Goal: Task Accomplishment & Management: Complete application form

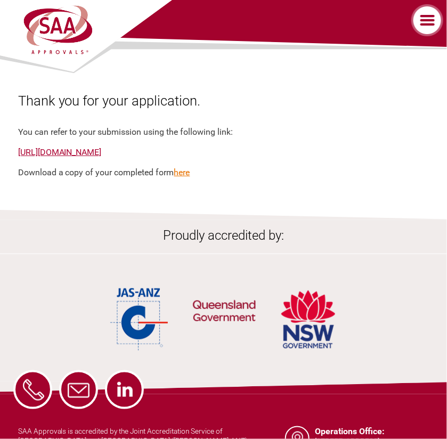
click at [188, 172] on link "here" at bounding box center [182, 172] width 16 height 10
click at [425, 20] on label at bounding box center [427, 20] width 37 height 32
click at [0, 0] on input "checkbox" at bounding box center [0, 0] width 0 height 0
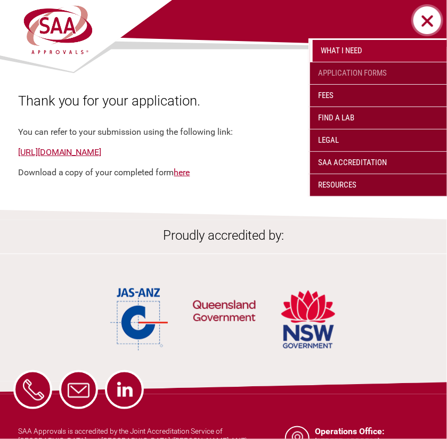
click at [372, 70] on link "Application Forms" at bounding box center [378, 73] width 137 height 22
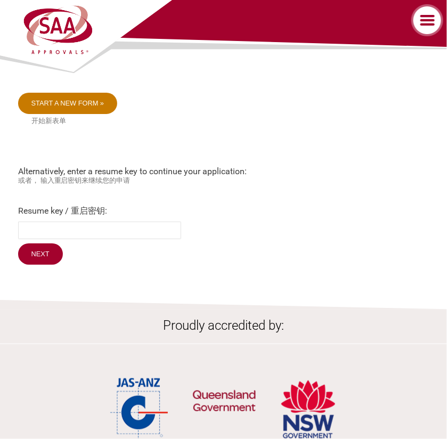
click at [70, 103] on link "Start a new form »" at bounding box center [68, 103] width 100 height 21
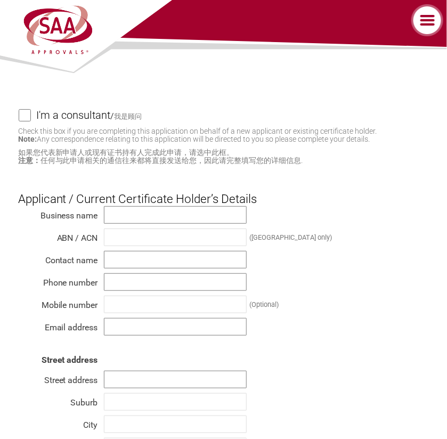
click at [23, 114] on input "I'm a consultant / 我是顾问" at bounding box center [25, 115] width 13 height 13
checkbox input "true"
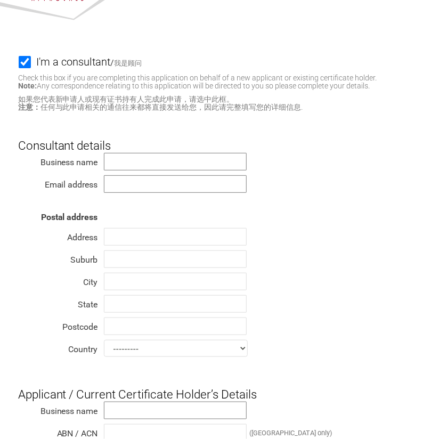
scroll to position [106, 0]
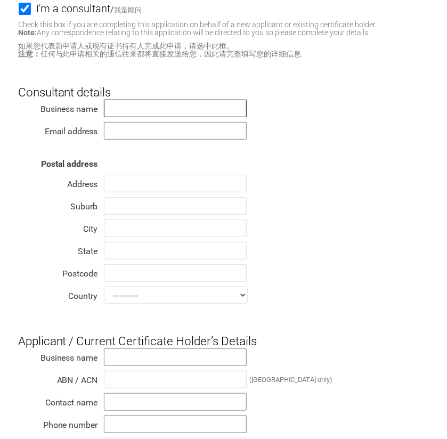
click at [122, 109] on input "text" at bounding box center [175, 109] width 143 height 18
type input "EDA Pty Ltd"
type input "[EMAIL_ADDRESS][DOMAIN_NAME]"
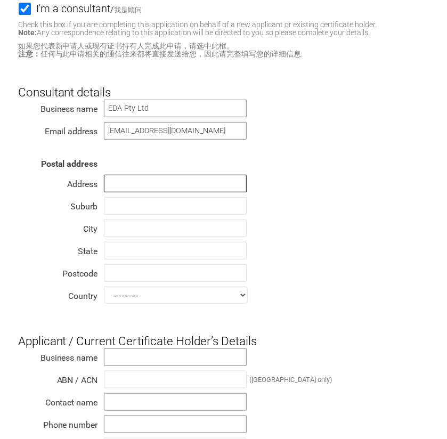
type input "[STREET_ADDRESS][PERSON_NAME]"
type input "BEAUMARIS"
type input "Please choose ..."
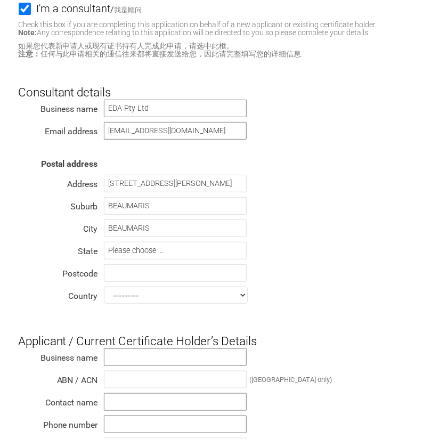
type input "81241"
select select "[GEOGRAPHIC_DATA]"
click at [155, 249] on input "Please choose ..." at bounding box center [175, 251] width 143 height 18
type input "VIC"
click at [241, 293] on select "--------- Afghanistan Albania Algeria American Samoa Andorra Angola Anguilla An…" at bounding box center [176, 294] width 144 height 17
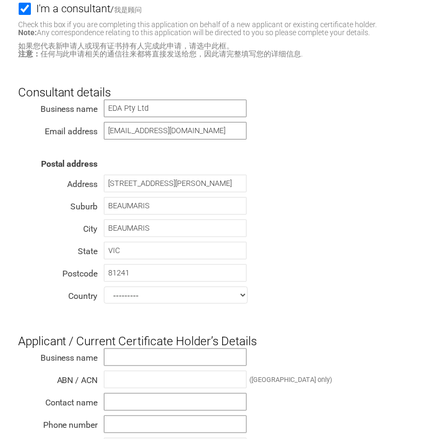
select select "[GEOGRAPHIC_DATA]"
click at [104, 286] on select "--------- Afghanistan Albania Algeria American Samoa Andorra Angola Anguilla An…" at bounding box center [176, 294] width 144 height 17
drag, startPoint x: 108, startPoint y: 272, endPoint x: 146, endPoint y: 269, distance: 37.9
click at [146, 269] on input "81241" at bounding box center [175, 273] width 143 height 18
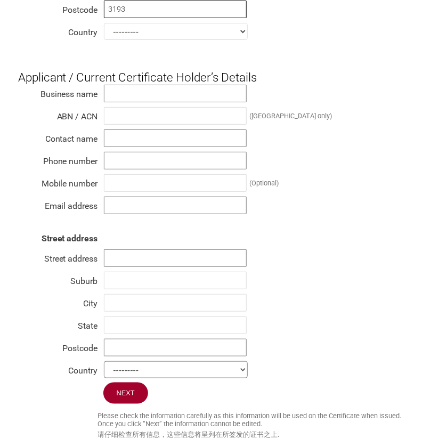
scroll to position [373, 0]
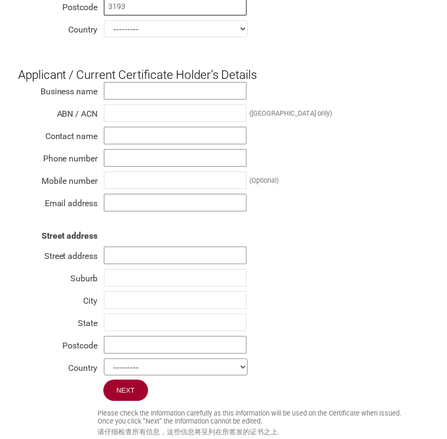
type input "3193"
click at [114, 91] on input "text" at bounding box center [175, 91] width 143 height 18
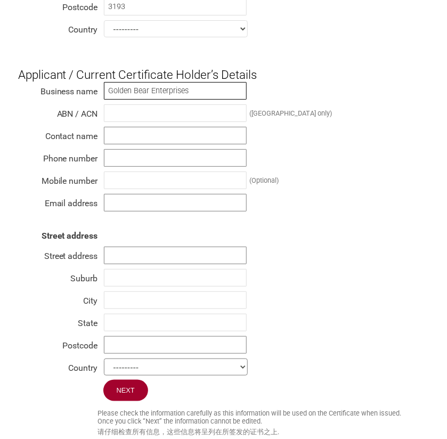
type input "GOLDEN BEAR ENTERPRISES PTY LTD"
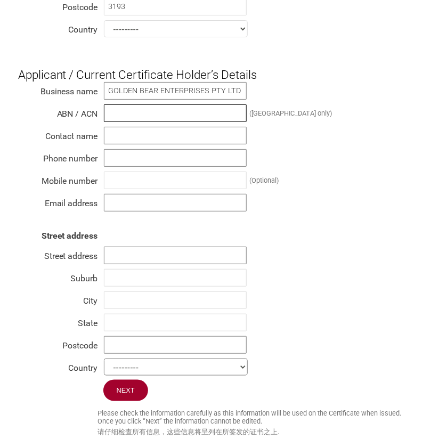
click at [111, 110] on input "text" at bounding box center [175, 113] width 143 height 18
type input "13101612239"
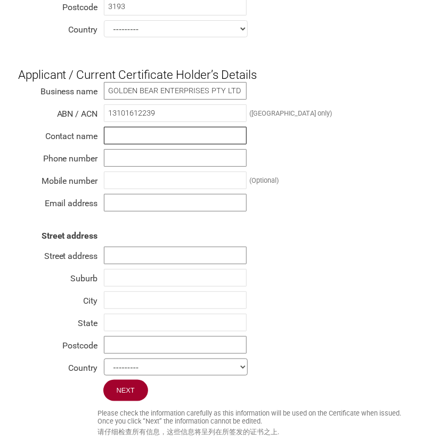
click at [117, 131] on input "text" at bounding box center [175, 136] width 143 height 18
type input "CORY ALLAN"
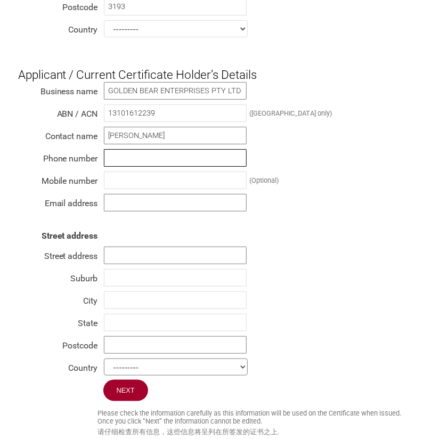
click at [116, 153] on input "text" at bounding box center [175, 158] width 143 height 18
type input "0438590267"
type input "cory@bar-fridges-australia.com.au"
type input "40 Production Drive, Alfredton VIC, Australia"
type input "Alfredton"
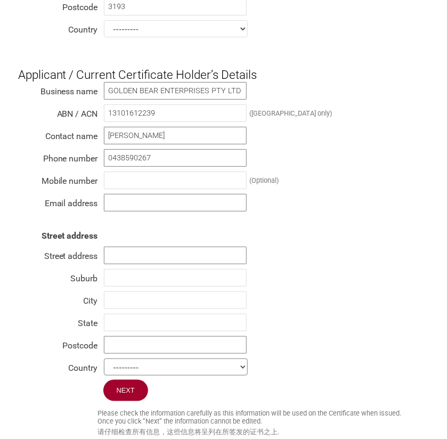
type input "Alfredton"
type input "VIC"
type input "3350"
select select "[GEOGRAPHIC_DATA]"
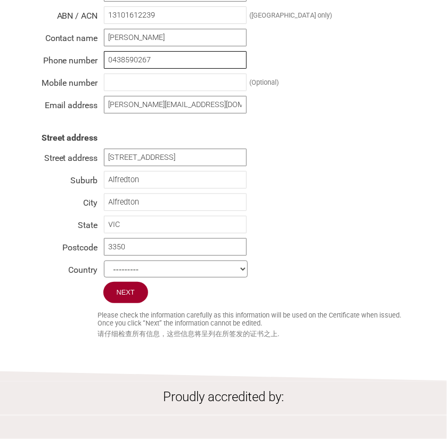
scroll to position [479, 0]
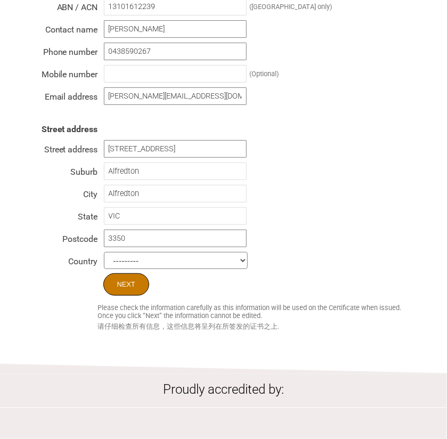
click at [131, 282] on input "Next" at bounding box center [126, 284] width 46 height 22
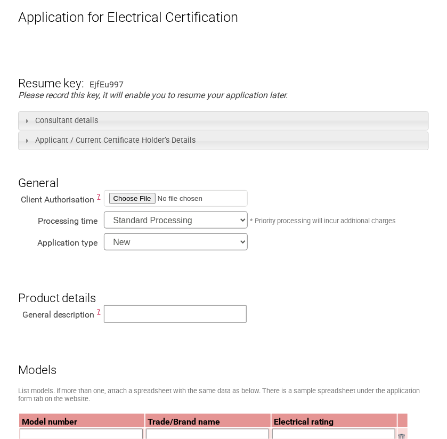
scroll to position [106, 0]
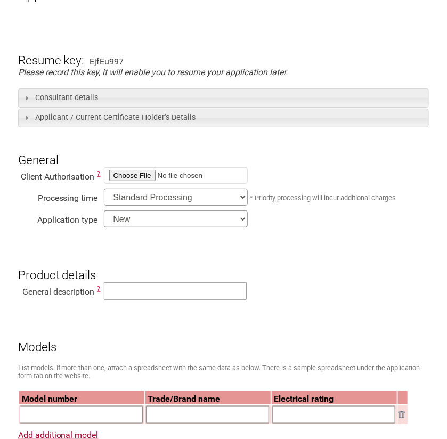
click at [123, 176] on input "file" at bounding box center [176, 175] width 144 height 17
type input "C:\fakepath\Authorisation Letter GBE-EDA.pdf"
click at [242, 218] on select "New Modification Renewal Co-licence" at bounding box center [176, 218] width 144 height 17
select select "Renewal"
click at [104, 211] on select "New Modification Renewal Co-licence" at bounding box center [176, 218] width 144 height 17
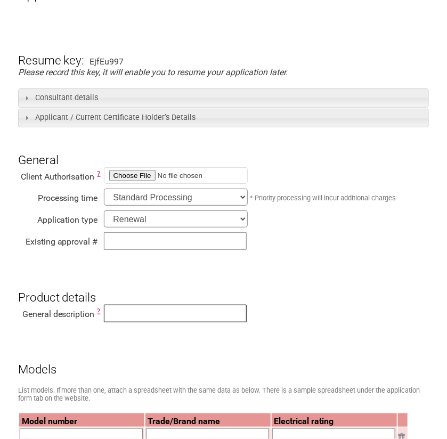
click at [121, 315] on input "text" at bounding box center [175, 314] width 143 height 18
type input "BEVERAGE COOLER"
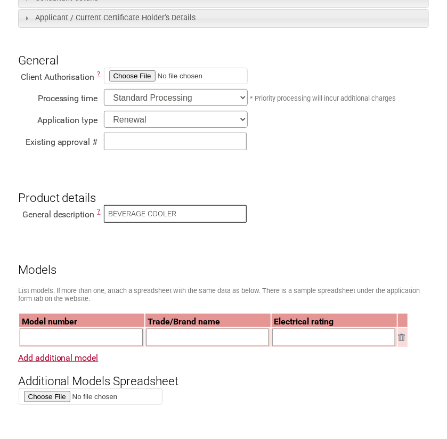
scroll to position [266, 0]
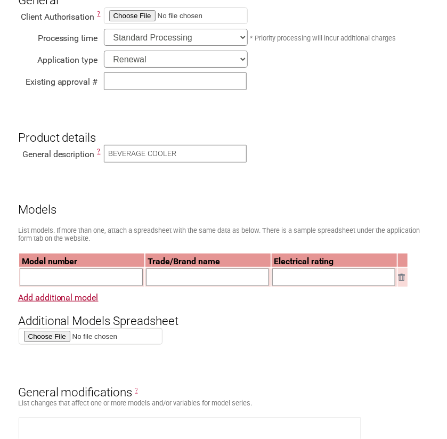
click at [40, 277] on input "text" at bounding box center [81, 277] width 123 height 18
click at [112, 78] on input "text" at bounding box center [175, 81] width 143 height 18
drag, startPoint x: 149, startPoint y: 82, endPoint x: 159, endPoint y: 82, distance: 10.1
click at [159, 82] on input "SAA 2021112" at bounding box center [175, 81] width 143 height 18
type input "SAA 2021113"
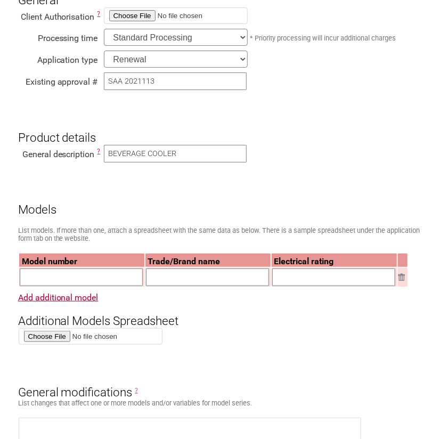
click at [38, 279] on input "text" at bounding box center [81, 277] width 123 height 18
type input "SK40"
click at [154, 282] on input "text" at bounding box center [207, 277] width 123 height 18
type input "SCHMICK"
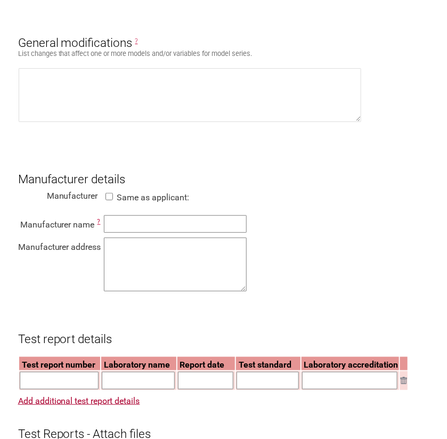
scroll to position [639, 0]
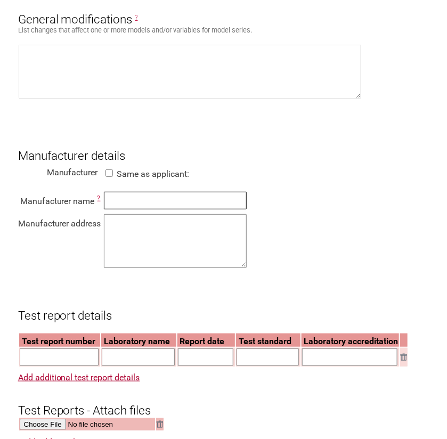
click at [120, 201] on input "text" at bounding box center [175, 201] width 143 height 18
type input "Ningbo Frothy Cooling System Equipment Co., LTD"
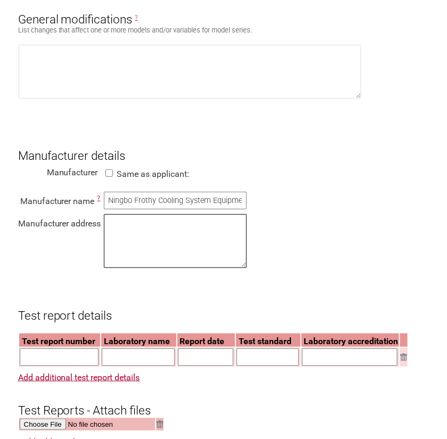
click at [124, 224] on textarea at bounding box center [175, 241] width 143 height 54
click at [118, 229] on textarea "No" at bounding box center [175, 241] width 143 height 54
click at [120, 227] on textarea "No" at bounding box center [175, 241] width 143 height 54
click at [116, 225] on textarea "No" at bounding box center [175, 241] width 143 height 54
click at [200, 242] on textarea "No. 9 of Xiao Dao Tou Rd, HongLian, XiaoGang, BeiLun District, Ningbo,Zhejiang …" at bounding box center [175, 241] width 143 height 54
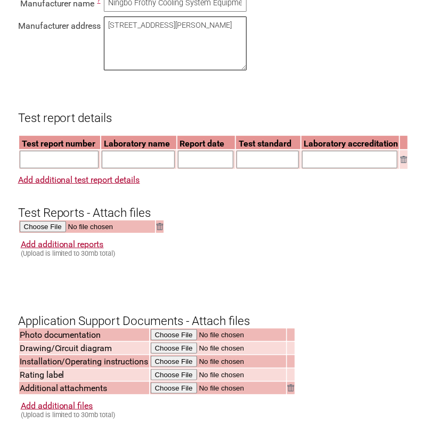
scroll to position [905, 0]
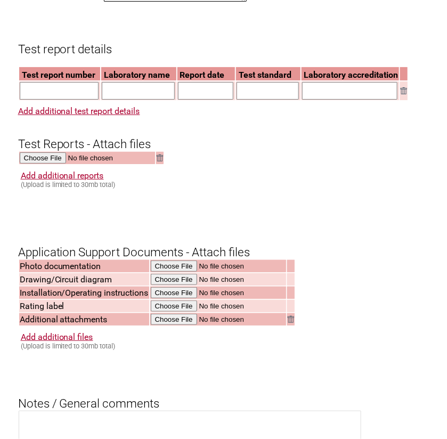
type textarea "No. 9 of Xiao Dao Tou Rd, HongLian, XiaoGang, BeiLun District, Ningbo,Zhejiang …"
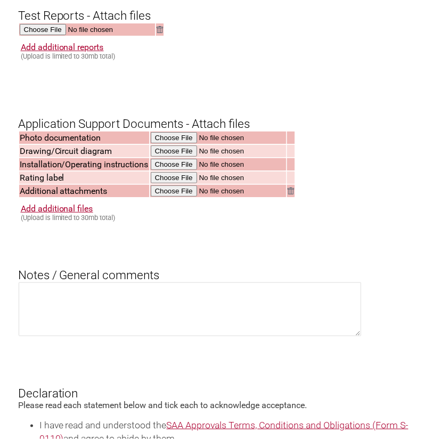
scroll to position [1065, 0]
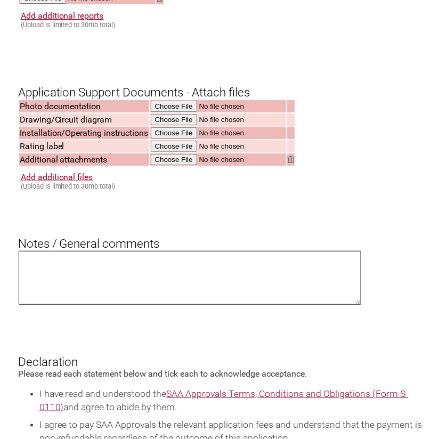
click at [34, 266] on textarea at bounding box center [190, 278] width 342 height 54
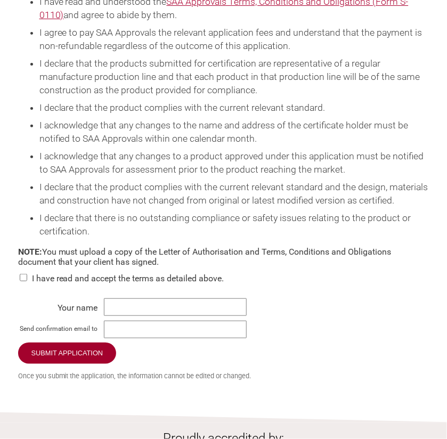
scroll to position [1544, 0]
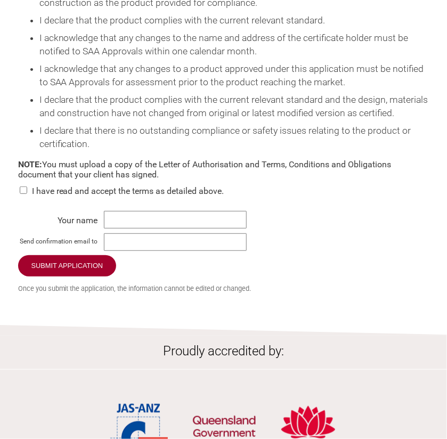
type textarea "Placeholder awaiting documents"
click at [21, 194] on input "checkbox" at bounding box center [23, 189] width 11 height 7
checkbox input "true"
click at [109, 226] on input "text" at bounding box center [175, 220] width 143 height 18
type input "PHILLIP J ROBINSON"
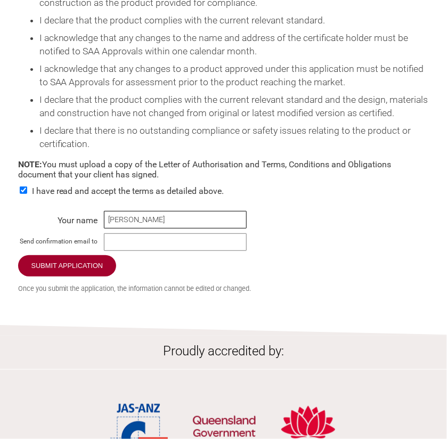
type input "philro52@gmail.com"
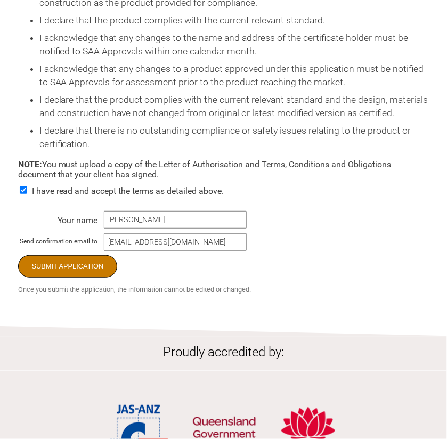
click at [72, 271] on input "Submit Application" at bounding box center [68, 266] width 100 height 22
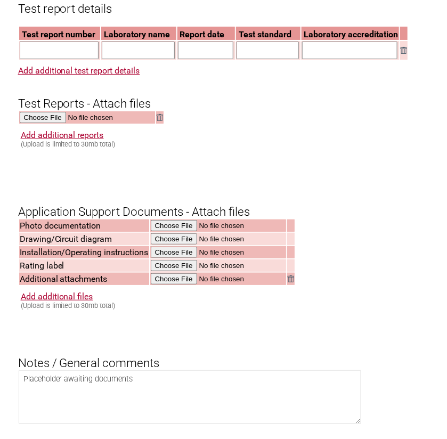
scroll to position [952, 0]
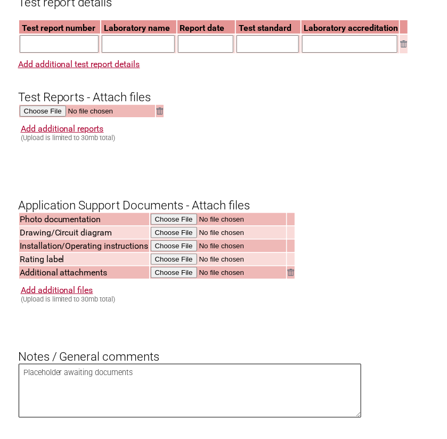
click at [251, 387] on textarea "Placeholder awaiting documents" at bounding box center [190, 391] width 342 height 54
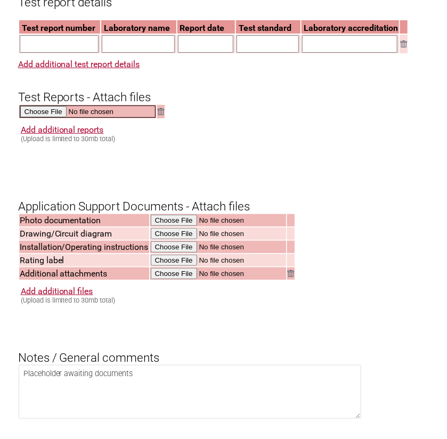
click at [46, 113] on input "file" at bounding box center [88, 111] width 136 height 12
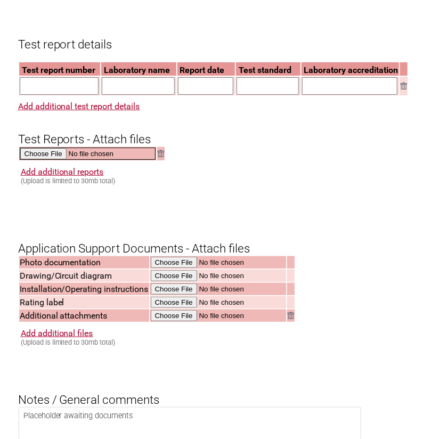
scroll to position [845, 0]
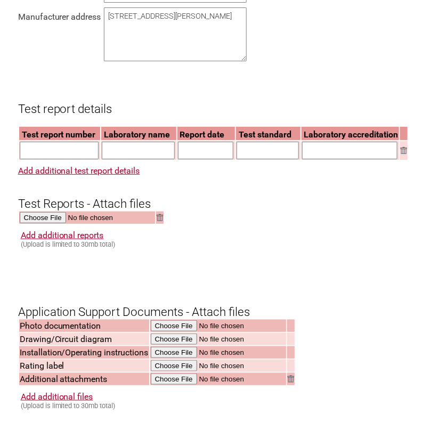
click at [35, 152] on input "text" at bounding box center [59, 151] width 79 height 18
type input "NBES190901357701"
click at [140, 150] on input "text" at bounding box center [138, 151] width 73 height 18
type input "SGS"
click at [202, 148] on input "text" at bounding box center [206, 151] width 56 height 18
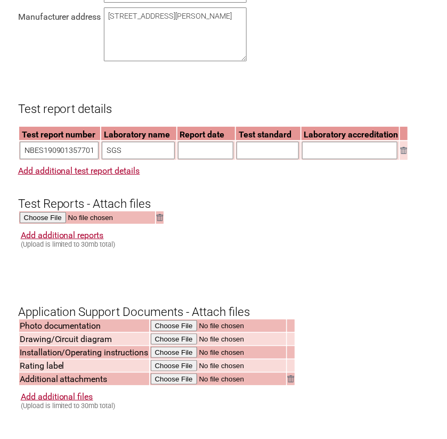
type input "2017-11-09"
click at [251, 153] on input "text" at bounding box center [267, 151] width 62 height 18
type input "IEC 60335-2-24:2010, AMD1:2012, AMD2:2017 in conjunction with IEC 60335-1:2010,…"
click at [317, 147] on input "text" at bounding box center [349, 151] width 95 height 18
type input "CMA20240708"
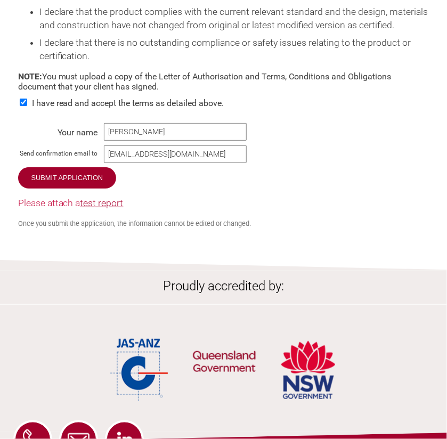
scroll to position [1644, 0]
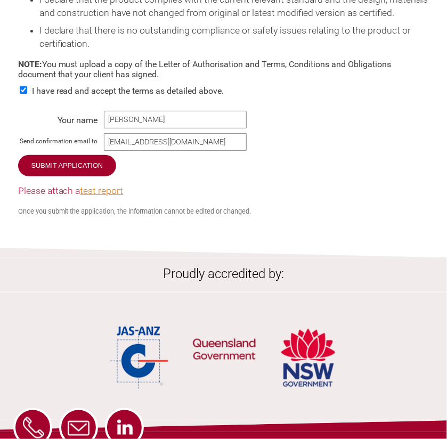
click at [93, 195] on link "test report" at bounding box center [101, 190] width 43 height 11
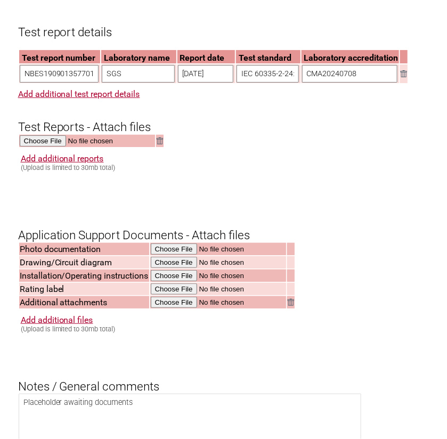
scroll to position [899, 0]
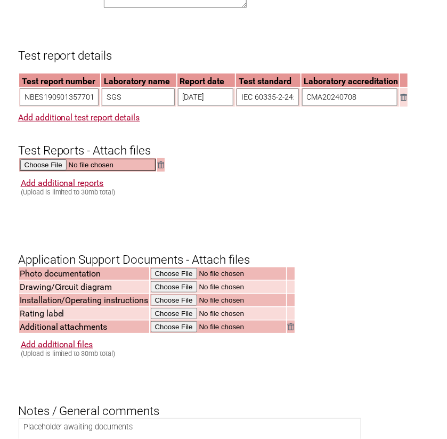
click at [42, 167] on input "file" at bounding box center [88, 165] width 136 height 12
type input "C:\fakepath\DSS_NBES190901357502-M1.pdf"
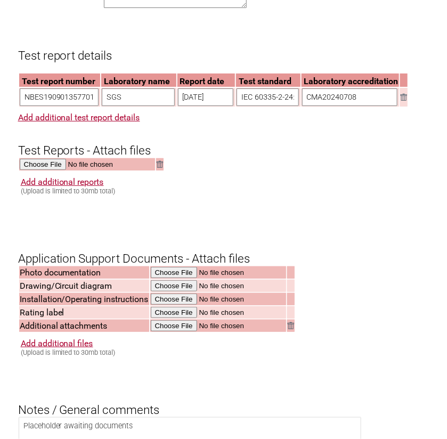
click at [58, 98] on input "NBES190901357701" at bounding box center [59, 97] width 79 height 18
paste input "NBES190901357601"
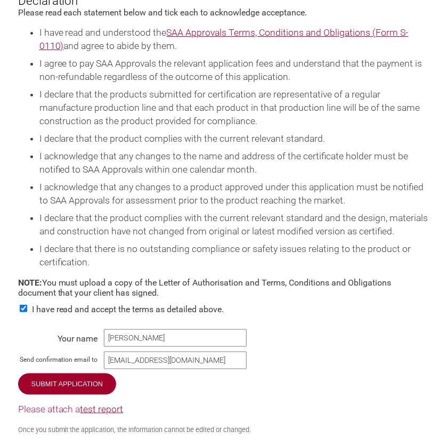
scroll to position [1431, 0]
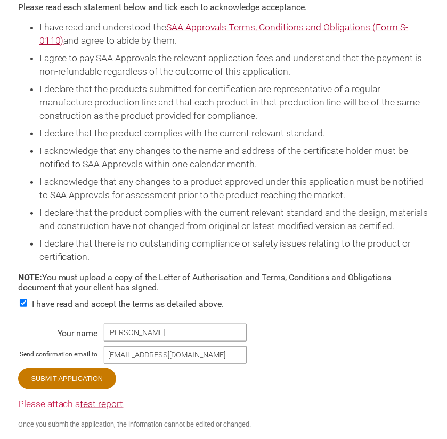
type input "NBES1909NBES190901357601 01357701"
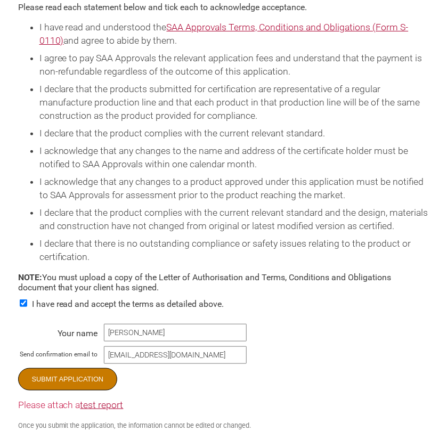
scroll to position [0, 0]
click at [69, 381] on input "Submit Application" at bounding box center [68, 379] width 100 height 22
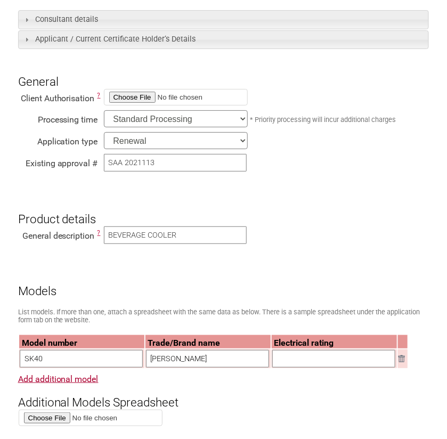
scroll to position [160, 0]
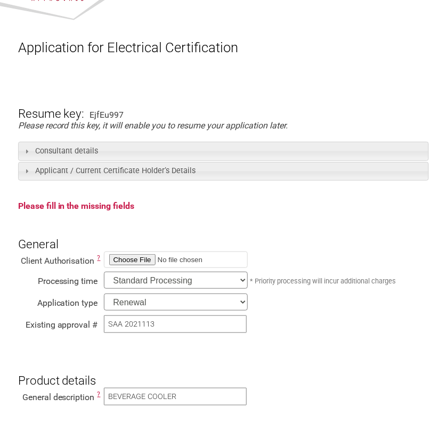
scroll to position [53, 0]
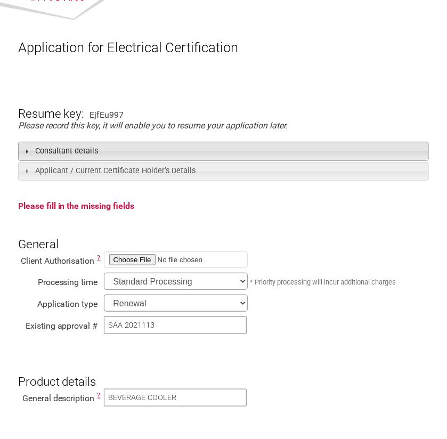
click at [36, 153] on h3 "Consultant details" at bounding box center [223, 151] width 411 height 19
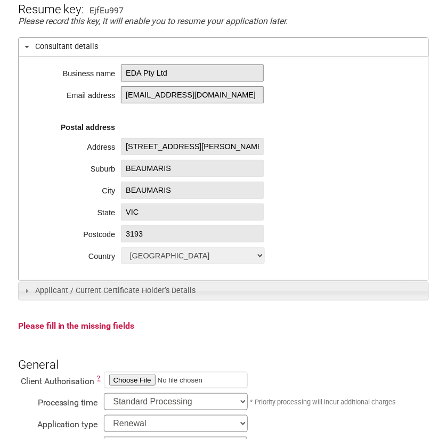
scroll to position [160, 0]
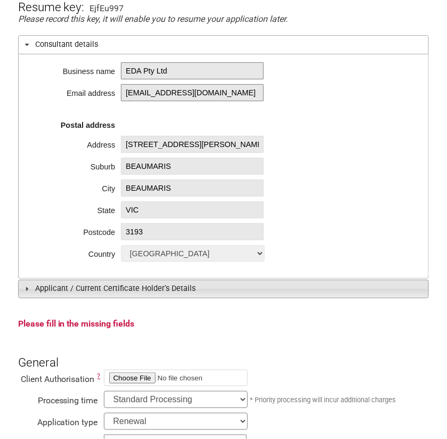
click at [27, 288] on span at bounding box center [26, 288] width 9 height 9
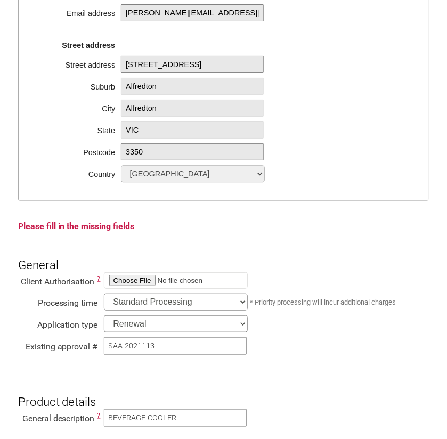
scroll to position [639, 0]
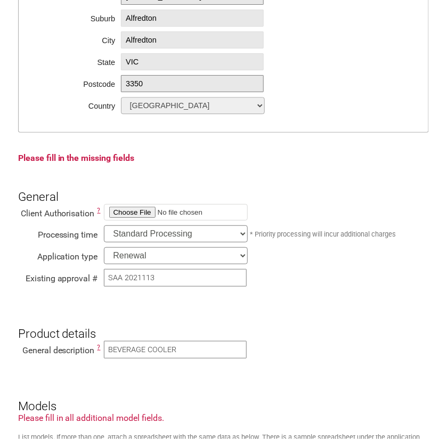
click at [124, 213] on input "file" at bounding box center [176, 212] width 144 height 17
type input "C:\fakepath\Authorisation Letter GBE-EDA.pdf"
click at [128, 211] on input "file" at bounding box center [176, 212] width 144 height 17
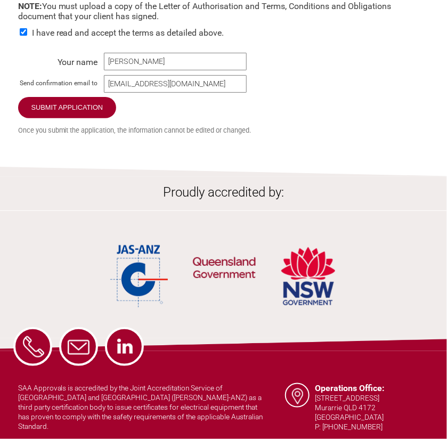
scroll to position [2236, 0]
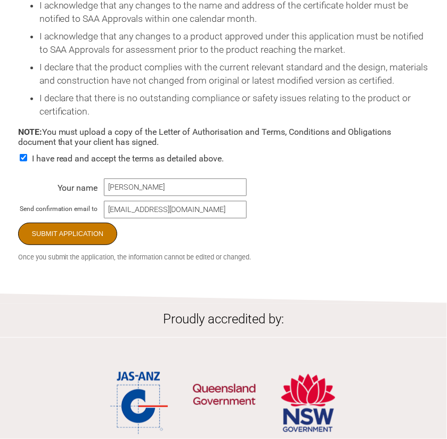
click at [71, 238] on input "Submit Application" at bounding box center [68, 234] width 100 height 22
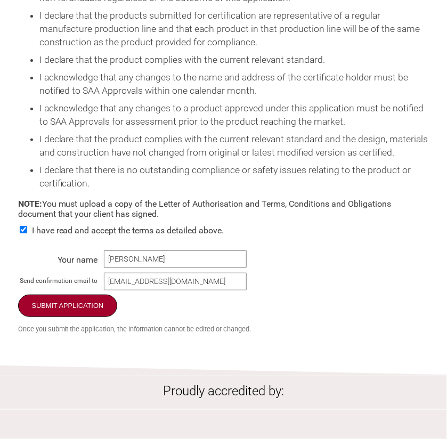
scroll to position [1941, 0]
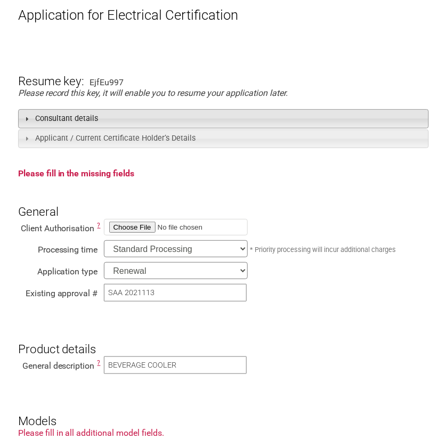
scroll to position [106, 0]
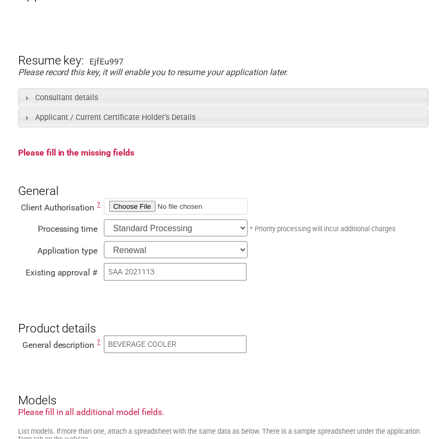
click at [131, 207] on input "file" at bounding box center [176, 206] width 144 height 17
type input "C:\fakepath\GBE-EDA authority EESS.docx"
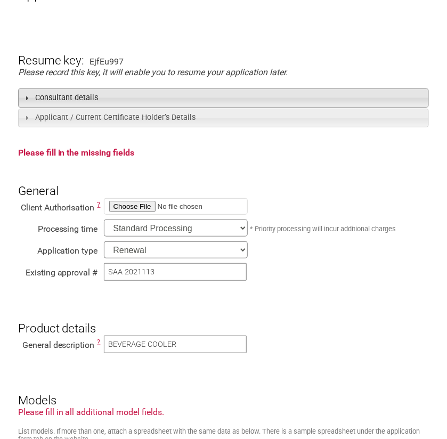
click at [53, 97] on h3 "Consultant details" at bounding box center [223, 97] width 411 height 19
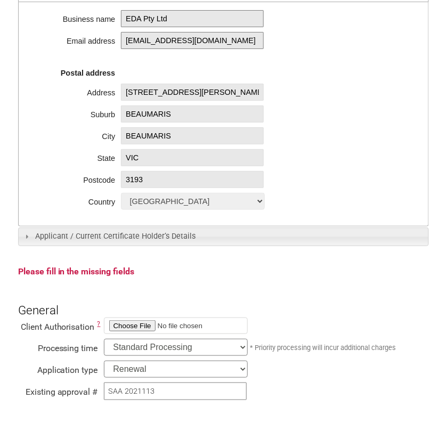
scroll to position [213, 0]
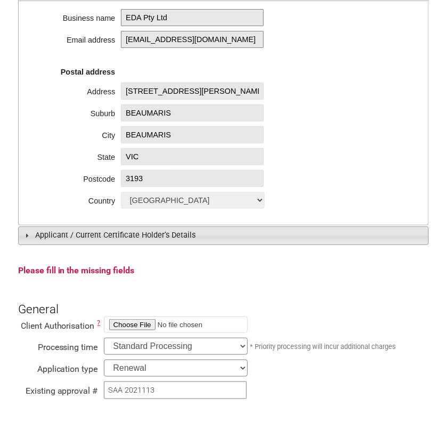
click at [26, 234] on span at bounding box center [26, 235] width 9 height 9
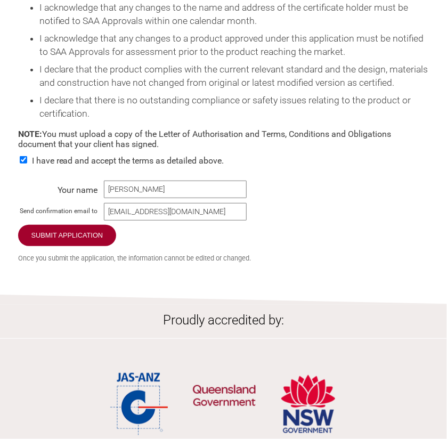
scroll to position [2236, 0]
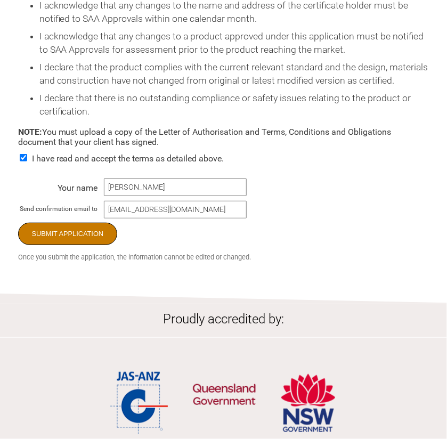
click at [64, 239] on input "Submit Application" at bounding box center [68, 234] width 100 height 22
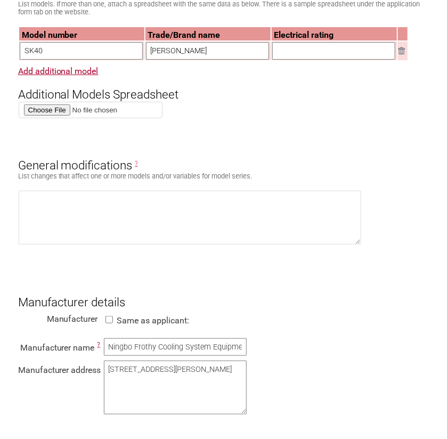
scroll to position [1065, 0]
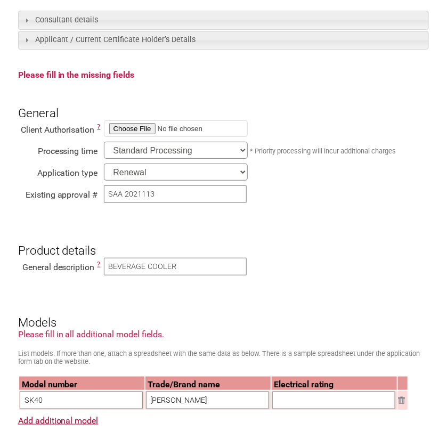
scroll to position [160, 0]
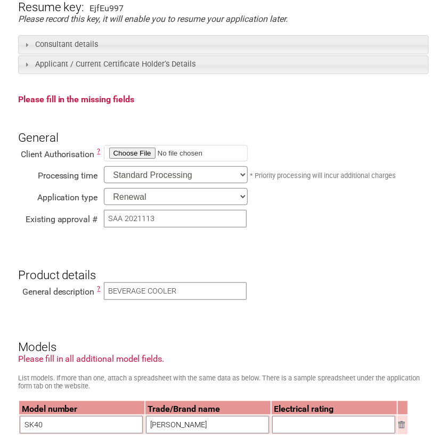
click at [127, 154] on input "file" at bounding box center [176, 153] width 144 height 17
type input "C:\fakepath\Authorisation Letter GBE-EDA.pdf"
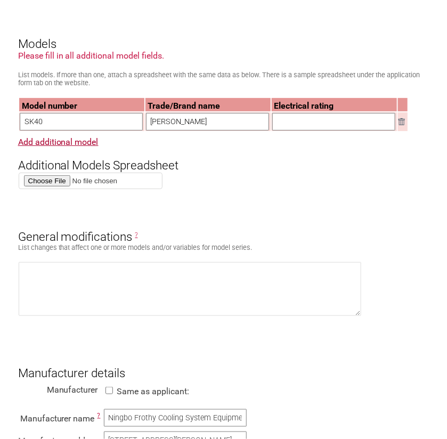
scroll to position [479, 0]
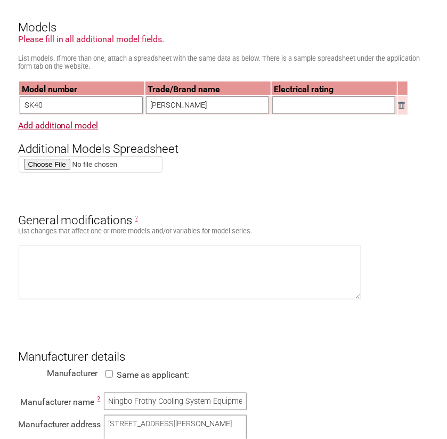
click at [289, 108] on input "text" at bounding box center [333, 105] width 123 height 18
type input "370W"
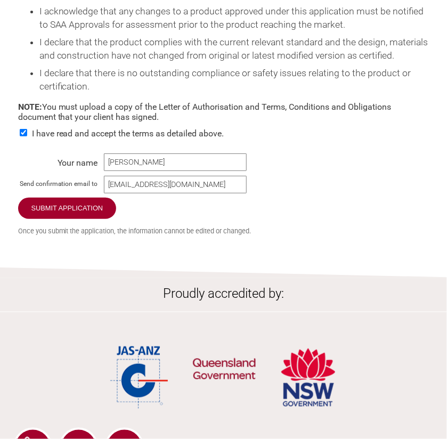
scroll to position [1757, 0]
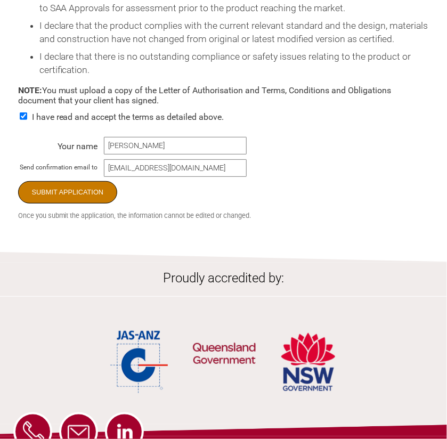
click at [65, 200] on input "Submit Application" at bounding box center [68, 192] width 100 height 22
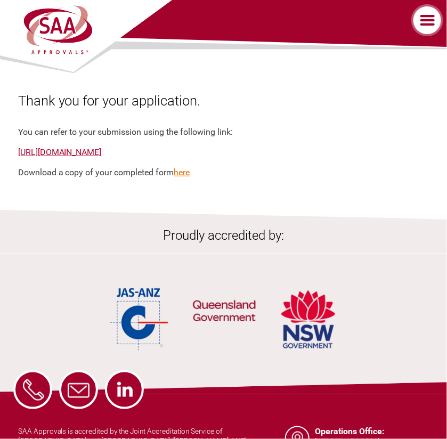
click at [180, 174] on link "here" at bounding box center [182, 172] width 16 height 10
click at [41, 348] on ul at bounding box center [223, 313] width 447 height 103
click at [427, 19] on label at bounding box center [427, 20] width 37 height 32
click at [0, 0] on input "checkbox" at bounding box center [0, 0] width 0 height 0
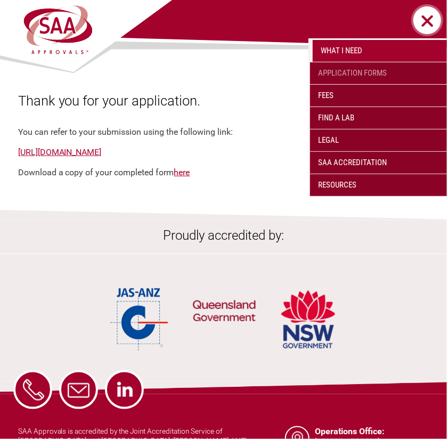
click at [366, 64] on link "Application Forms" at bounding box center [378, 73] width 137 height 22
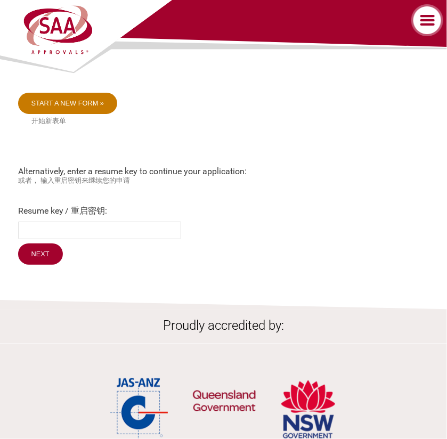
click at [70, 101] on link "Start a new form »" at bounding box center [68, 103] width 100 height 21
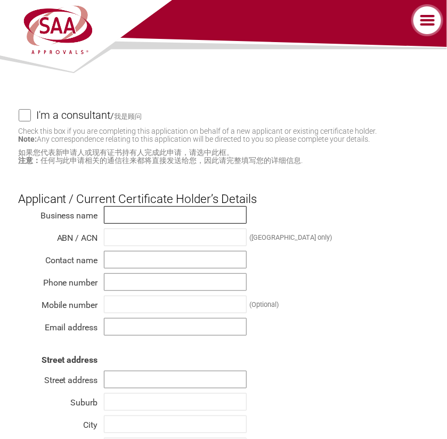
click at [117, 218] on input "text" at bounding box center [175, 215] width 143 height 18
click at [22, 113] on input "I'm a consultant / 我是顾问" at bounding box center [25, 115] width 13 height 13
checkbox input "true"
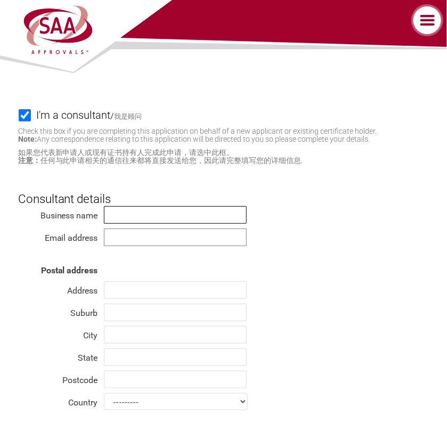
click at [111, 213] on input "text" at bounding box center [175, 215] width 143 height 18
type input "EDA Pty Ltd"
type input "philro52@gmail.com"
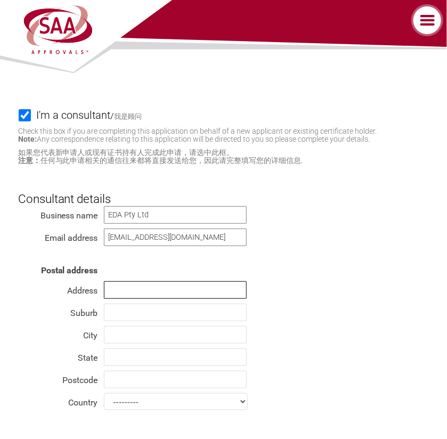
type input "12 Dalgetty Rd"
type input "BEAUMARIS"
type input "Please choose ..."
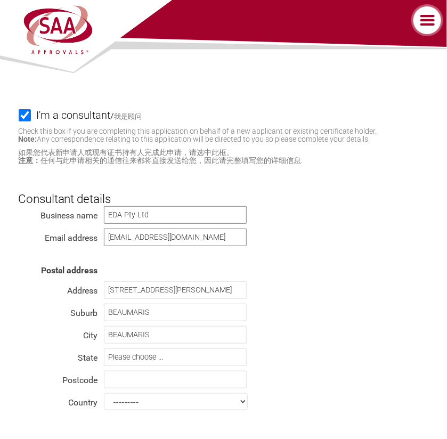
type input "81241"
select select "Germany"
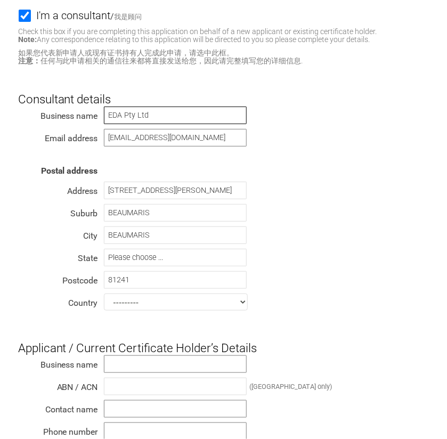
scroll to position [106, 0]
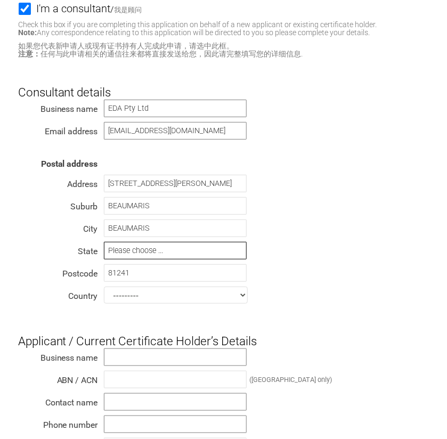
click at [123, 249] on input "Please choose ..." at bounding box center [175, 251] width 143 height 18
type input "VIC"
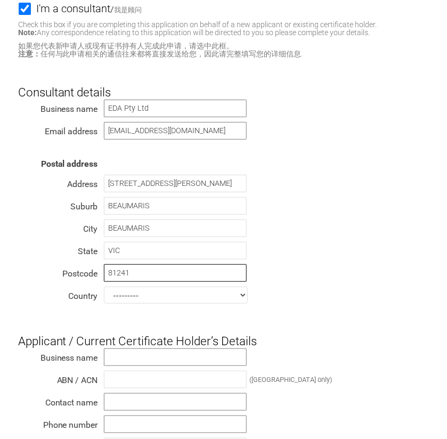
drag, startPoint x: 108, startPoint y: 271, endPoint x: 155, endPoint y: 271, distance: 46.8
click at [155, 271] on input "81241" at bounding box center [175, 273] width 143 height 18
type input "3193"
click at [135, 294] on select "--------- Afghanistan Albania Algeria American Samoa Andorra Angola Anguilla An…" at bounding box center [176, 294] width 144 height 17
select select "Australia"
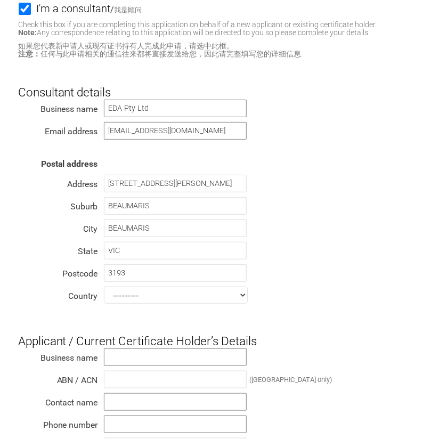
click at [104, 286] on select "--------- Afghanistan Albania Algeria American Samoa Andorra Angola Anguilla An…" at bounding box center [176, 294] width 144 height 17
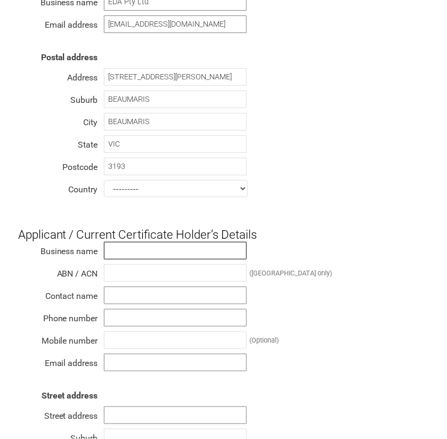
click at [110, 246] on input "text" at bounding box center [175, 251] width 143 height 18
type input "13 101 612 239"
type input "0438590267"
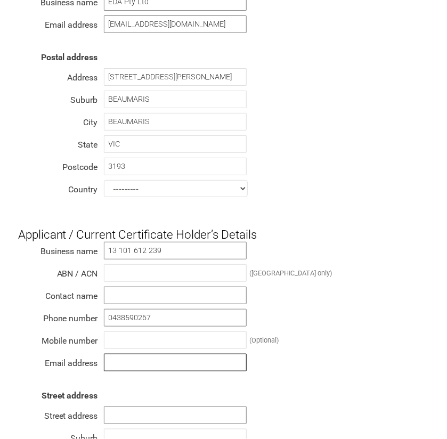
type input "cory@bar-fridges-australia.com.au"
type input "40 Production Drive, Alfredton VIC, Australia"
type input "Alfredton"
type input "VIC"
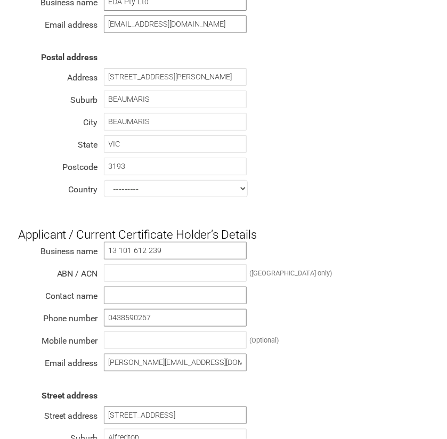
type input "3350"
select select "Australia"
drag, startPoint x: 166, startPoint y: 248, endPoint x: 104, endPoint y: 243, distance: 61.4
click at [104, 243] on input "13 101 612 239" at bounding box center [175, 251] width 143 height 18
type input "GOLDEN BEAR ENTERPRISES PTY LTD"
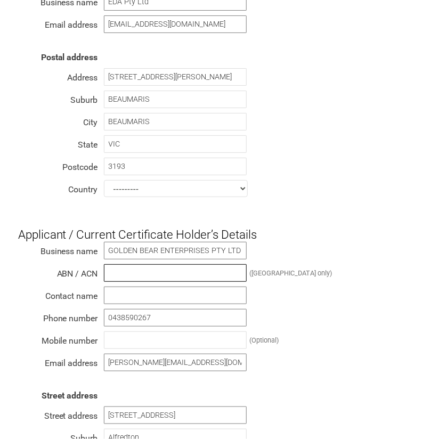
click at [136, 269] on input "text" at bounding box center [175, 273] width 143 height 18
type input "13 101 612 239"
click at [118, 294] on input "text" at bounding box center [175, 295] width 143 height 18
type input "CORY ALLAN"
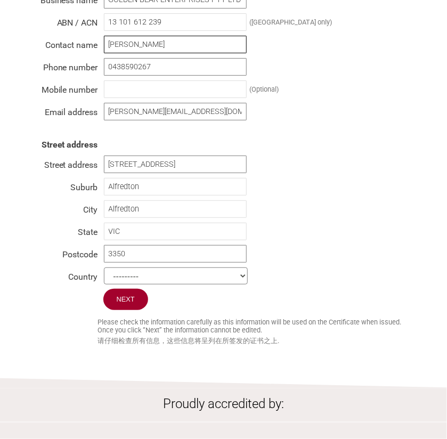
scroll to position [479, 0]
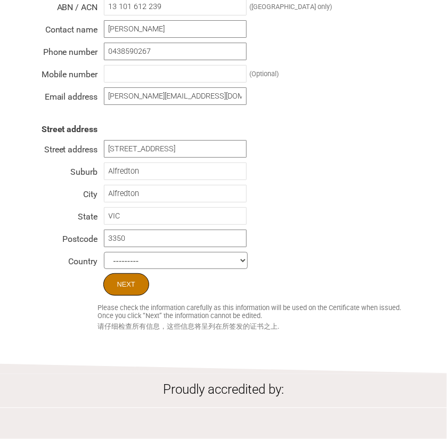
click at [133, 280] on input "Next" at bounding box center [126, 284] width 46 height 22
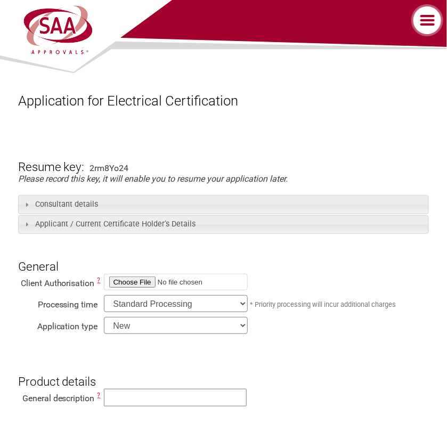
click at [128, 282] on input "file" at bounding box center [176, 282] width 144 height 17
type input "C:\fakepath\Authorisation Letter GBE-EDA.pdf"
click at [242, 323] on select "New Modification Renewal Co-licence" at bounding box center [176, 325] width 144 height 17
select select "Renewal"
click at [104, 317] on select "New Modification Renewal Co-licence" at bounding box center [176, 325] width 144 height 17
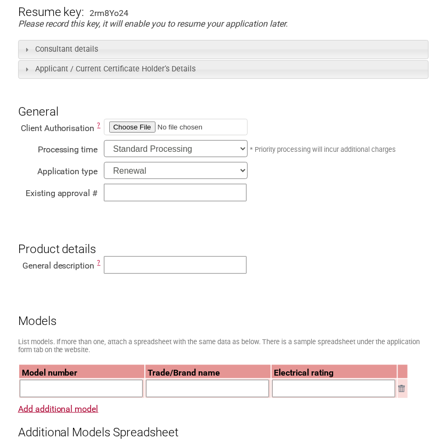
scroll to position [160, 0]
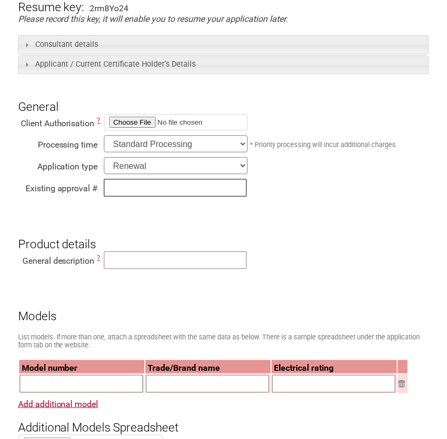
click at [113, 190] on input "text" at bounding box center [175, 188] width 143 height 18
drag, startPoint x: 150, startPoint y: 188, endPoint x: 158, endPoint y: 187, distance: 7.5
click at [158, 187] on input "SAA 2021113" at bounding box center [175, 188] width 143 height 18
type input "SAA 2021114"
click at [112, 262] on input "text" at bounding box center [175, 260] width 143 height 18
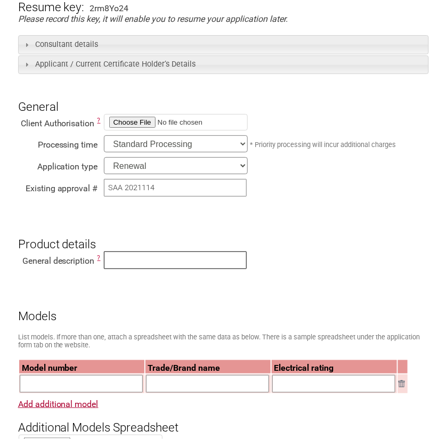
type input "BEVERAGE COOLER"
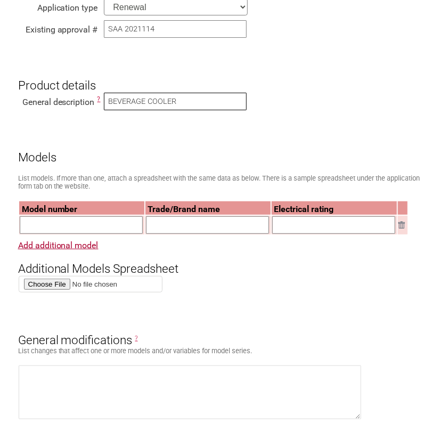
scroll to position [319, 0]
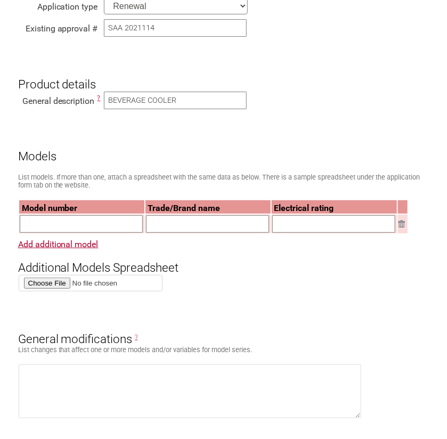
click at [47, 227] on input "text" at bounding box center [81, 224] width 123 height 18
type input "SK246"
click at [162, 223] on input "text" at bounding box center [207, 224] width 123 height 18
type input "SCHMICK"
click at [295, 222] on input "text" at bounding box center [333, 224] width 123 height 18
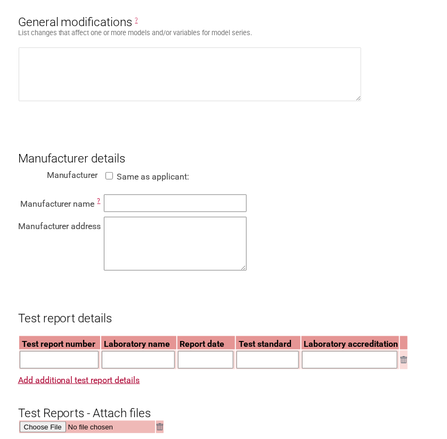
scroll to position [639, 0]
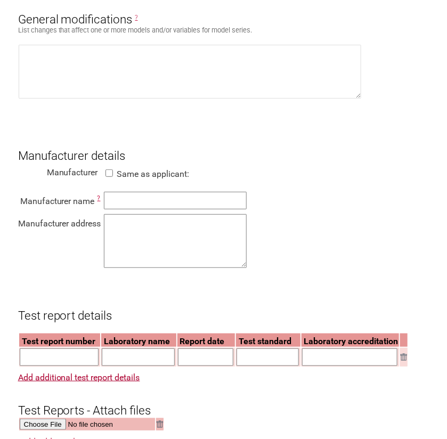
type input "240W"
click at [109, 203] on input "text" at bounding box center [175, 201] width 143 height 18
type input "Ningbo Frothy Cooling System Equipment Co., LTD"
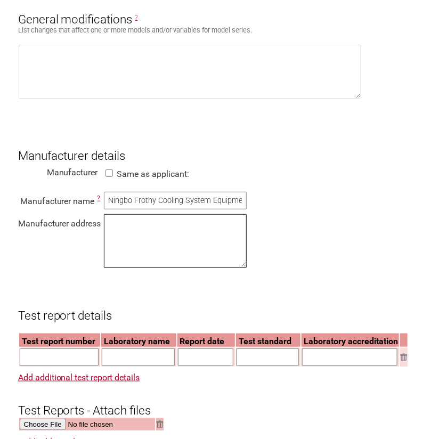
click at [117, 226] on textarea at bounding box center [175, 241] width 143 height 54
click at [118, 224] on textarea at bounding box center [175, 241] width 143 height 54
type textarea "No. 9 of Xiao Dao Tou Rd, HongLian, XiaoGang, BeiLun District, Ningbo, Zhejiang…"
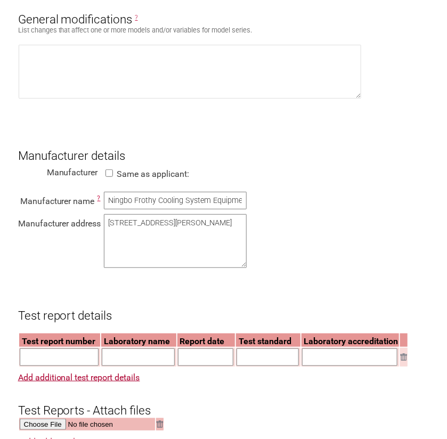
click at [40, 357] on input "text" at bounding box center [59, 357] width 79 height 18
type input "NBES1909NBES190901357601 01357701"
click at [116, 358] on input "text" at bounding box center [138, 357] width 73 height 18
type input "SGS"
click at [194, 360] on input "text" at bounding box center [206, 357] width 56 height 18
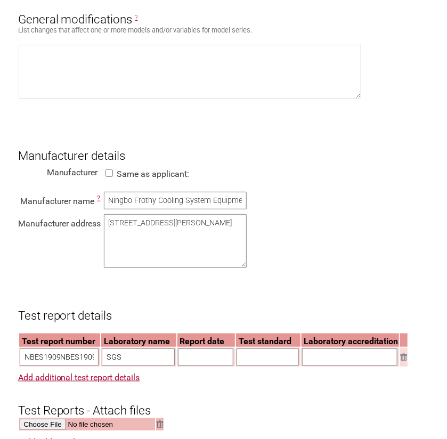
type input "2017-11-09"
click at [258, 361] on input "text" at bounding box center [267, 357] width 62 height 18
type input "IEC 60335-2-24:2010, AMD1:2012, AMD2:2017 in conjunction with IEC 60335-1:2010,…"
click at [324, 362] on input "text" at bounding box center [349, 357] width 95 height 18
type input "CMA20240708"
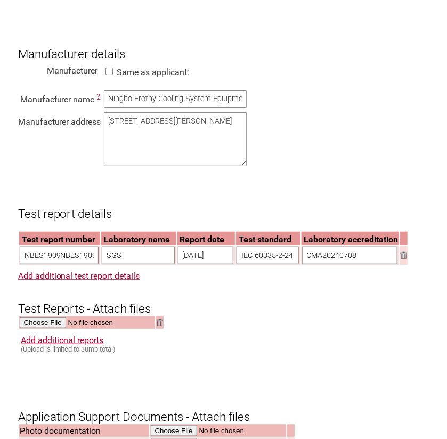
scroll to position [745, 0]
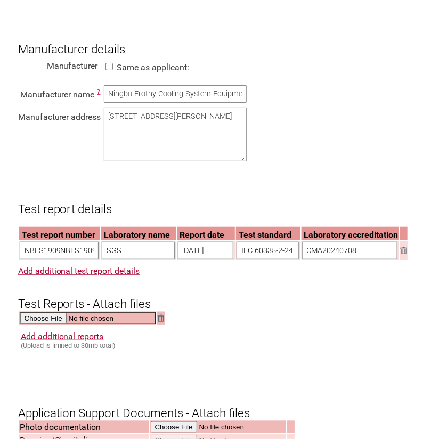
click at [52, 322] on input "file" at bounding box center [88, 318] width 136 height 12
click at [31, 319] on input "file" at bounding box center [88, 318] width 136 height 12
type input "C:\fakepath\DSS_NBES190901357801_Test report SK40-422 AU .pdf"
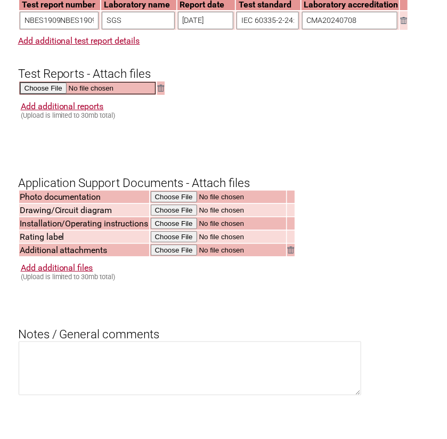
scroll to position [1012, 0]
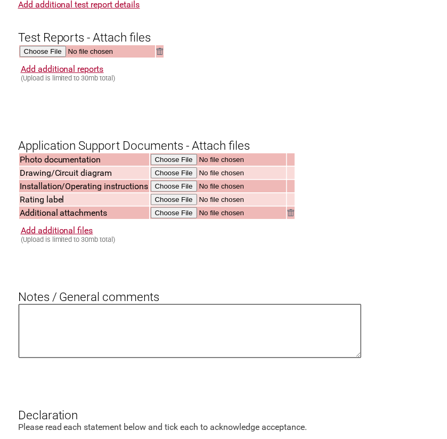
click at [92, 341] on textarea at bounding box center [190, 331] width 342 height 54
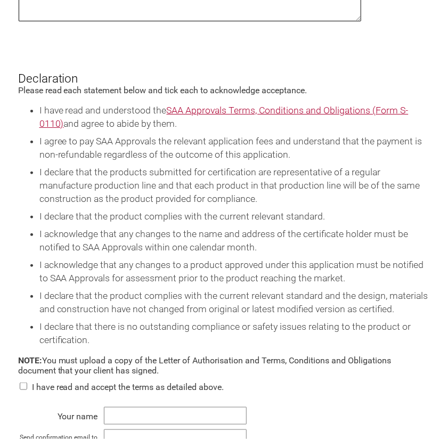
scroll to position [1384, 0]
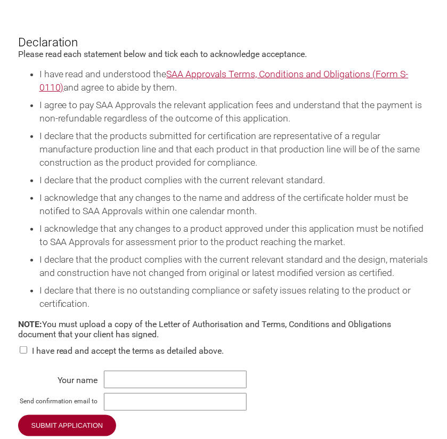
type textarea "Placeholder application for renewal awaiting documents from factory"
click at [21, 353] on input "checkbox" at bounding box center [23, 349] width 11 height 7
checkbox input "true"
click at [121, 385] on input "text" at bounding box center [175, 380] width 143 height 18
type input "PHILLIP J ROBINSON"
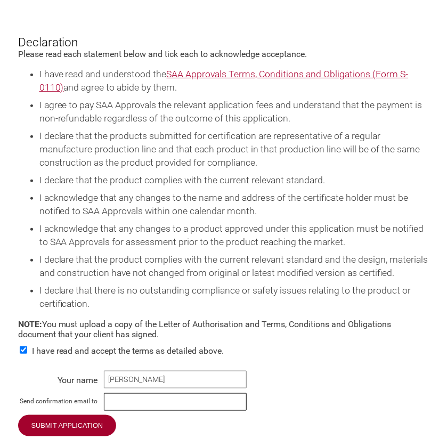
type input "philro52@gmail.com"
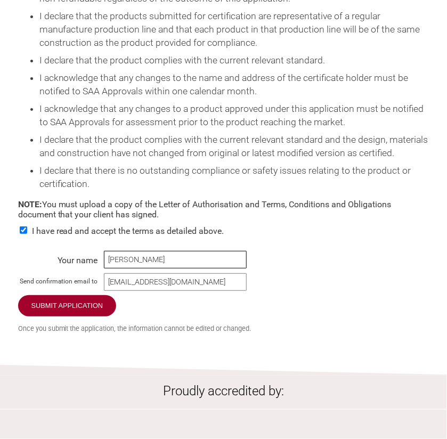
scroll to position [1506, 0]
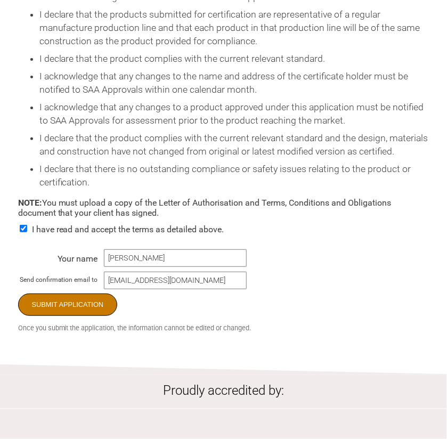
click at [63, 308] on input "Submit Application" at bounding box center [68, 304] width 100 height 22
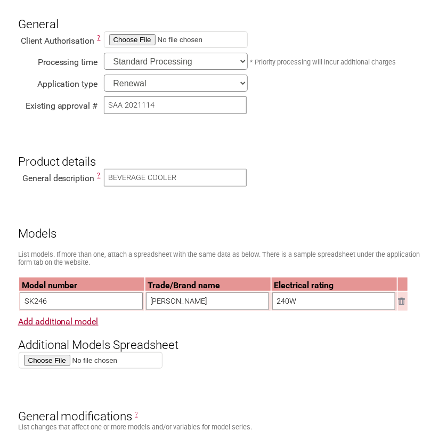
scroll to position [266, 0]
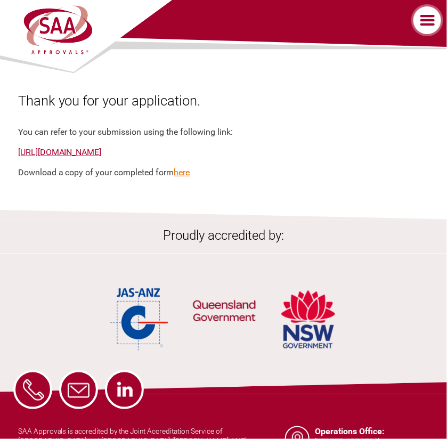
click at [184, 173] on link "here" at bounding box center [182, 172] width 16 height 10
click at [427, 19] on label at bounding box center [427, 20] width 37 height 32
click at [0, 0] on input "checkbox" at bounding box center [0, 0] width 0 height 0
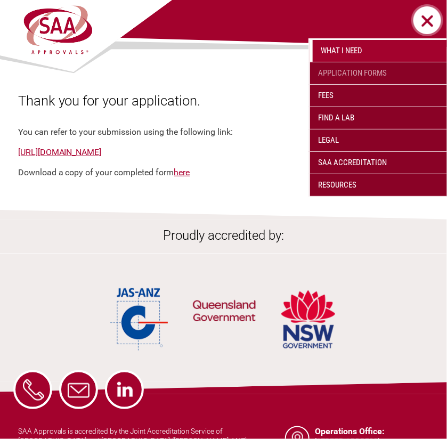
click at [378, 72] on link "Application Forms" at bounding box center [378, 73] width 137 height 22
